Goal: Task Accomplishment & Management: Use online tool/utility

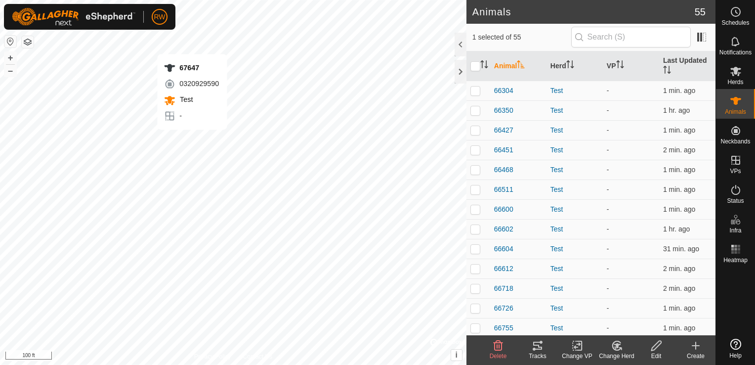
checkbox input "false"
checkbox input "true"
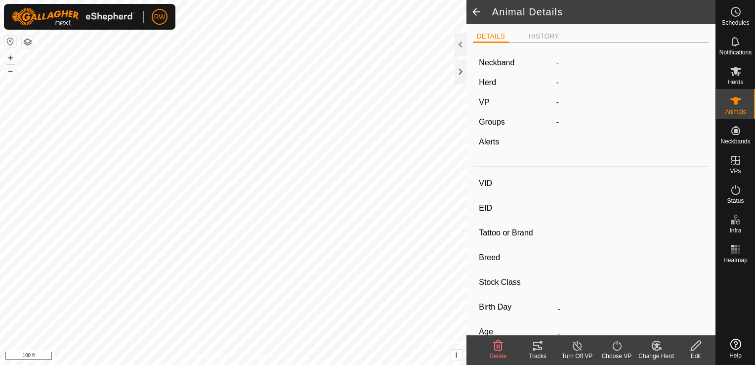
type input "67647"
type input "-"
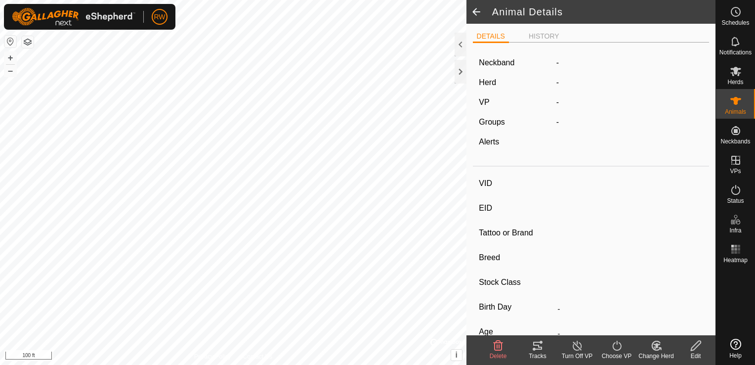
type input "0 kg"
type input "-"
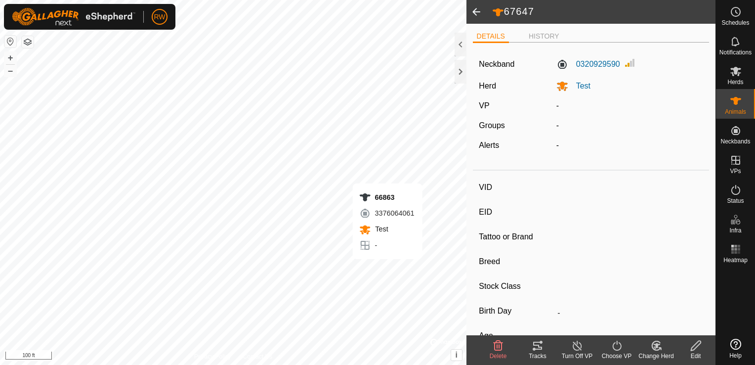
type input "66863"
type input "-"
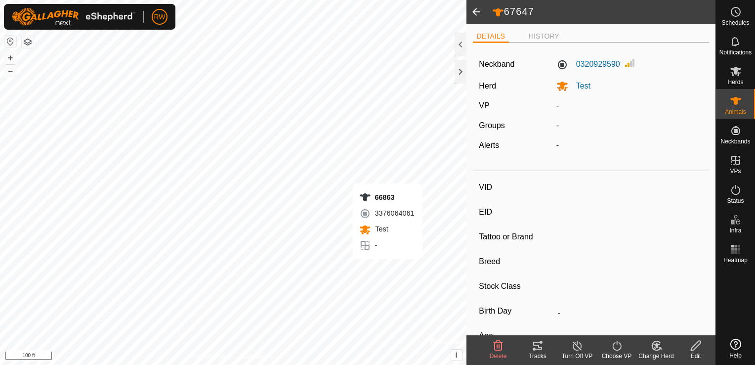
type input "0 kg"
type input "-"
click at [544, 34] on li "HISTORY" at bounding box center [544, 37] width 39 height 12
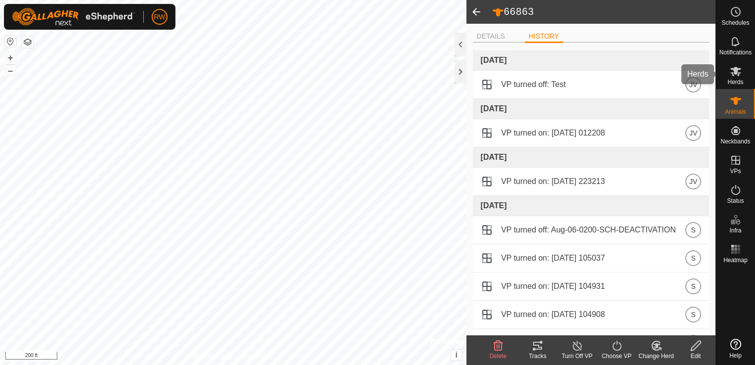
click at [735, 86] on div "Herds" at bounding box center [735, 74] width 39 height 30
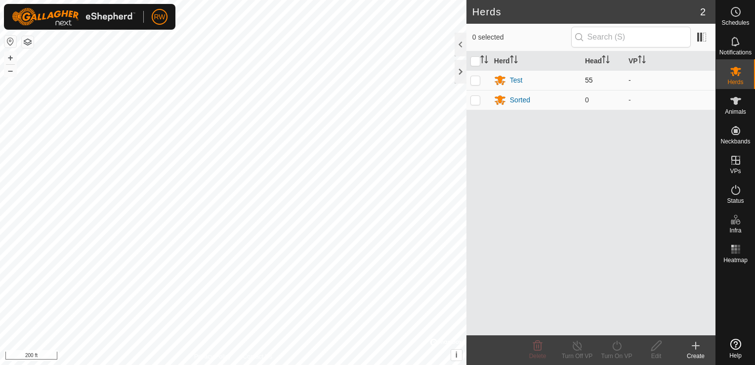
click at [472, 78] on p-checkbox at bounding box center [475, 80] width 10 height 8
checkbox input "true"
click at [618, 351] on div "Turn On VP" at bounding box center [617, 355] width 40 height 9
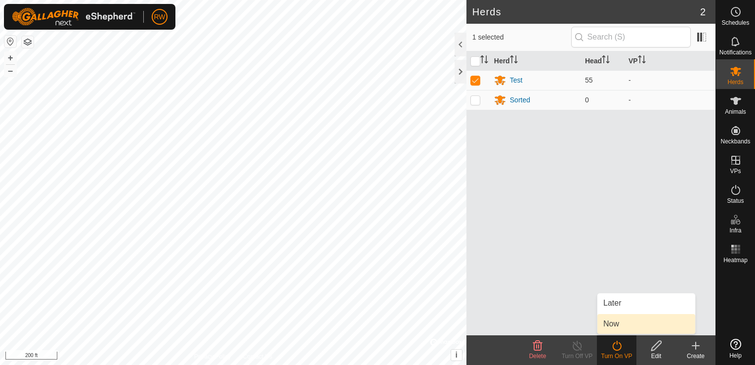
click at [626, 324] on link "Now" at bounding box center [646, 324] width 98 height 20
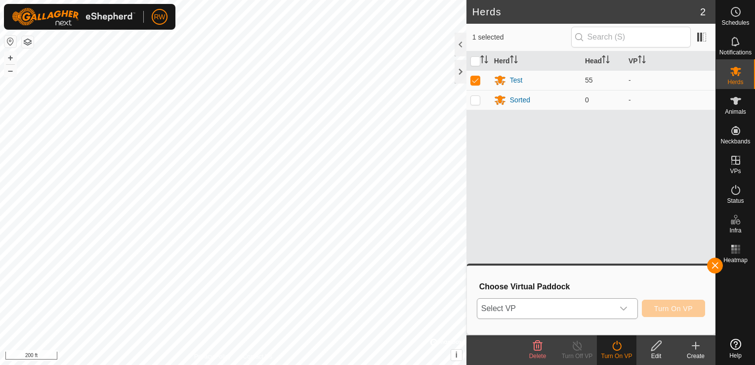
click at [554, 309] on span "Select VP" at bounding box center [545, 308] width 136 height 20
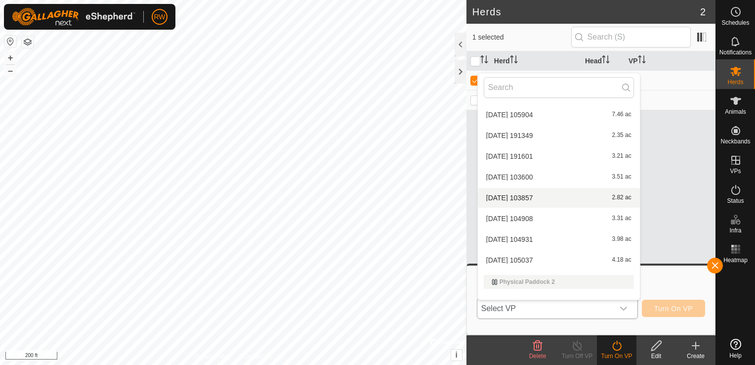
scroll to position [117, 0]
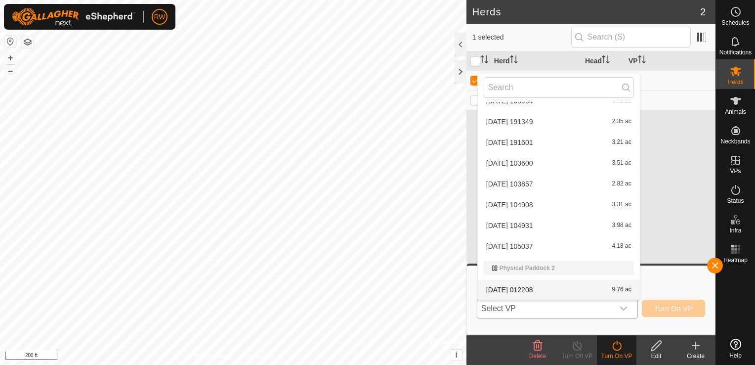
click at [537, 289] on li "[DATE] 012208 9.76 ac" at bounding box center [559, 290] width 162 height 20
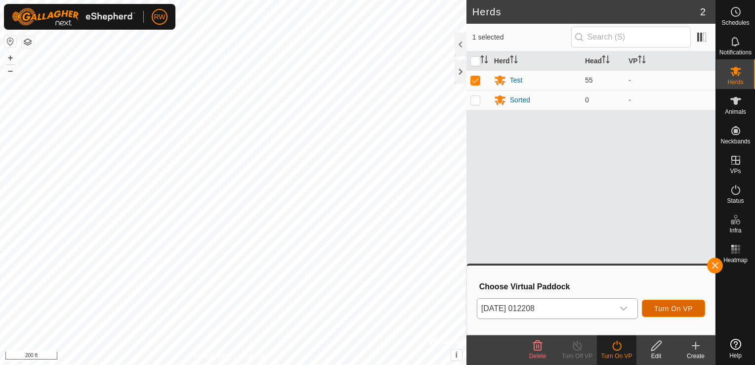
click at [669, 309] on span "Turn On VP" at bounding box center [673, 308] width 39 height 8
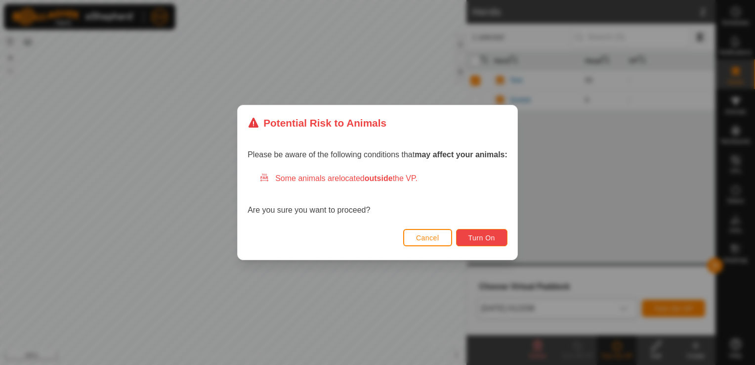
click at [473, 239] on span "Turn On" at bounding box center [481, 238] width 27 height 8
